Goal: Find specific page/section: Find specific page/section

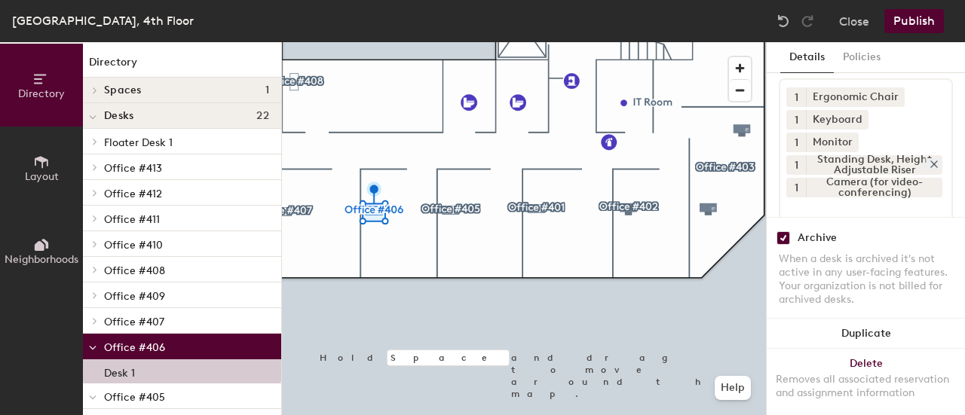
scroll to position [77, 0]
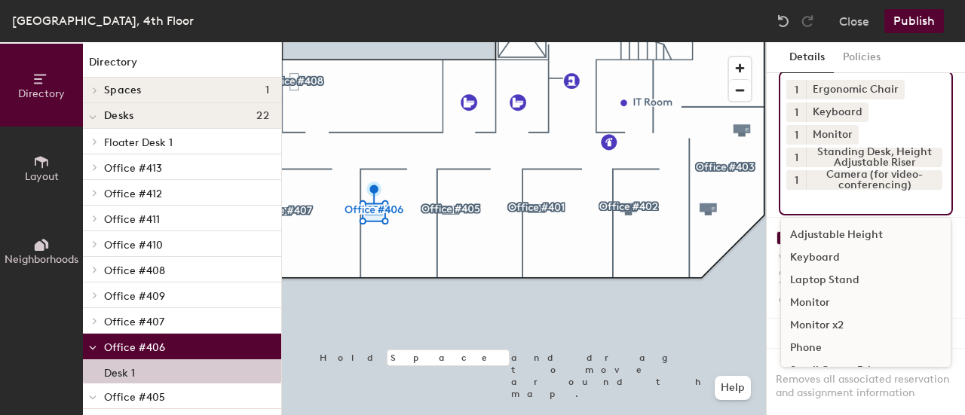
click at [836, 194] on input at bounding box center [854, 199] width 136 height 18
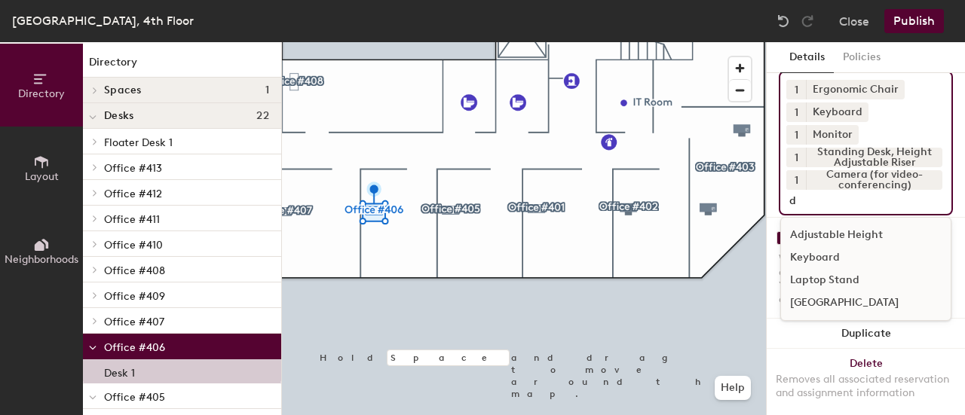
type input "d"
click at [805, 298] on div "Universal Docking Station" at bounding box center [866, 303] width 170 height 23
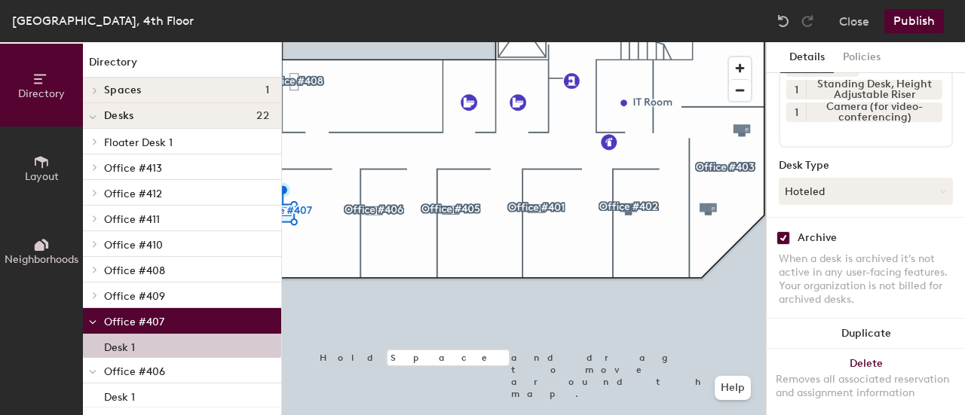
scroll to position [132, 0]
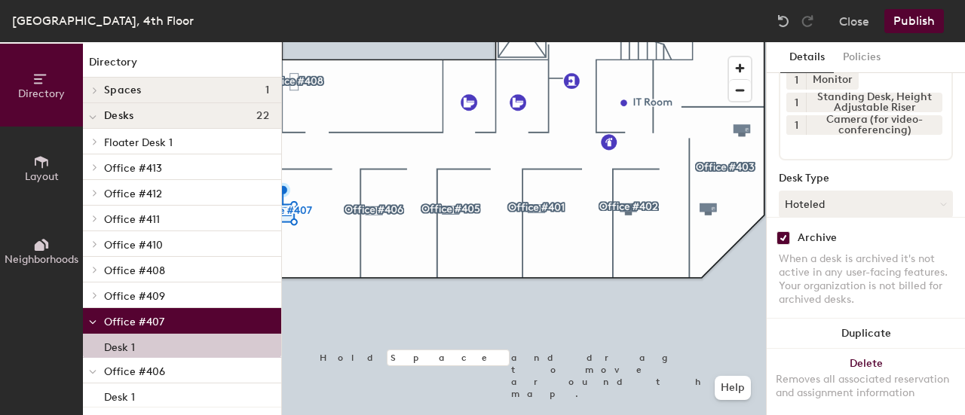
click at [825, 145] on input at bounding box center [854, 144] width 136 height 18
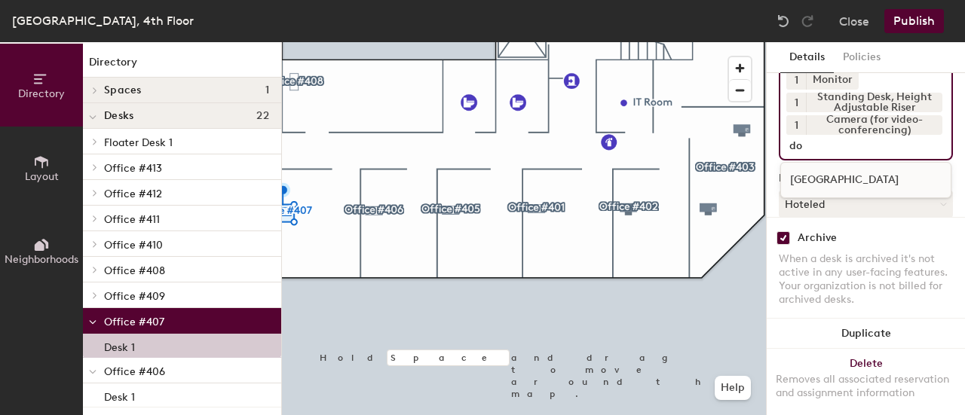
type input "do"
click at [815, 182] on div "Universal Docking Station" at bounding box center [866, 180] width 170 height 23
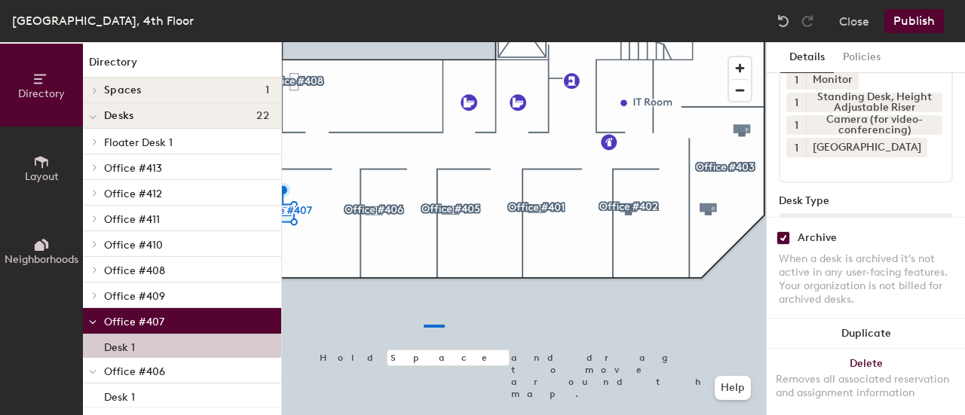
click at [452, 42] on div at bounding box center [524, 42] width 484 height 0
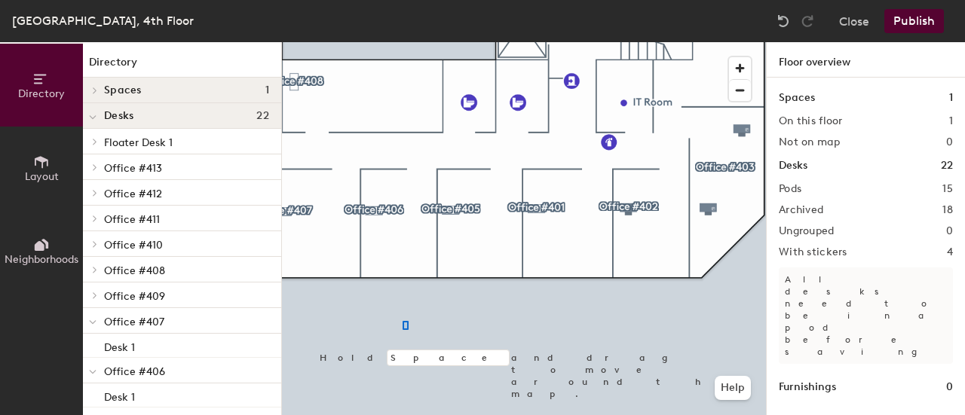
click at [395, 42] on div at bounding box center [524, 42] width 484 height 0
